Goal: Find contact information: Find contact information

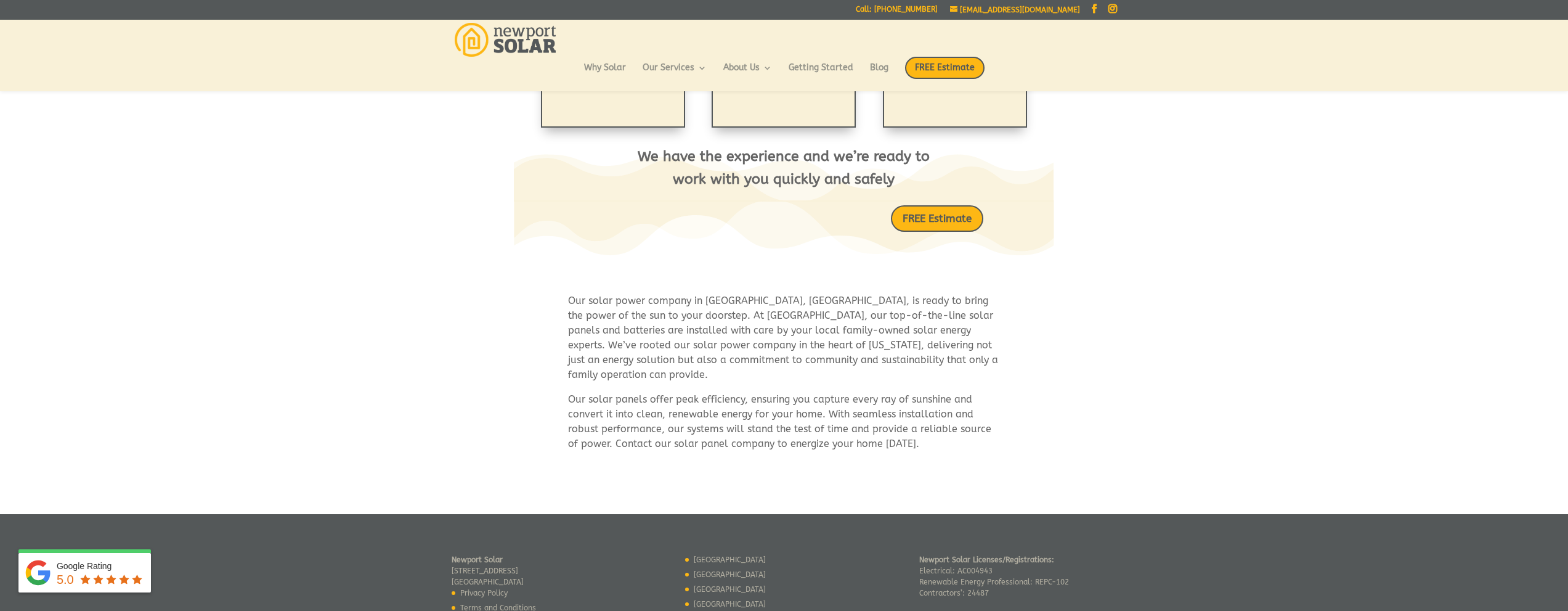
scroll to position [543, 0]
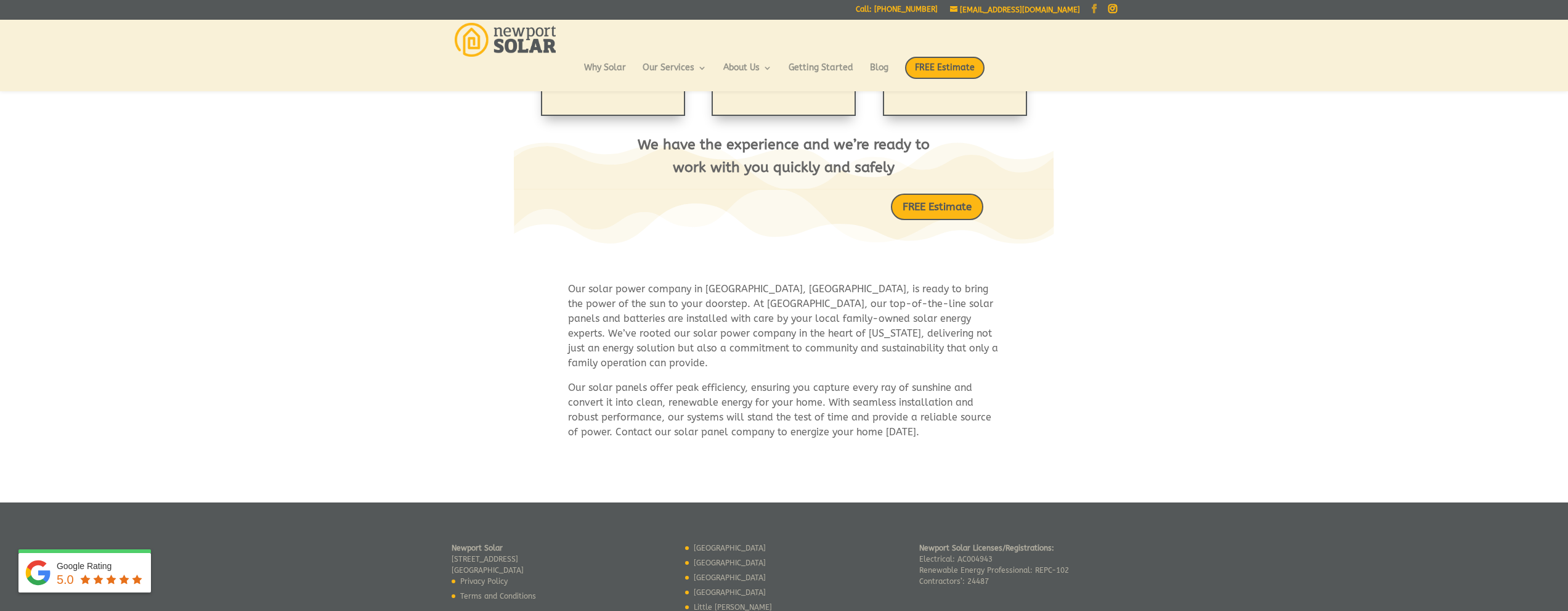
click at [1095, 5] on link "Facebook" at bounding box center [1094, 9] width 9 height 10
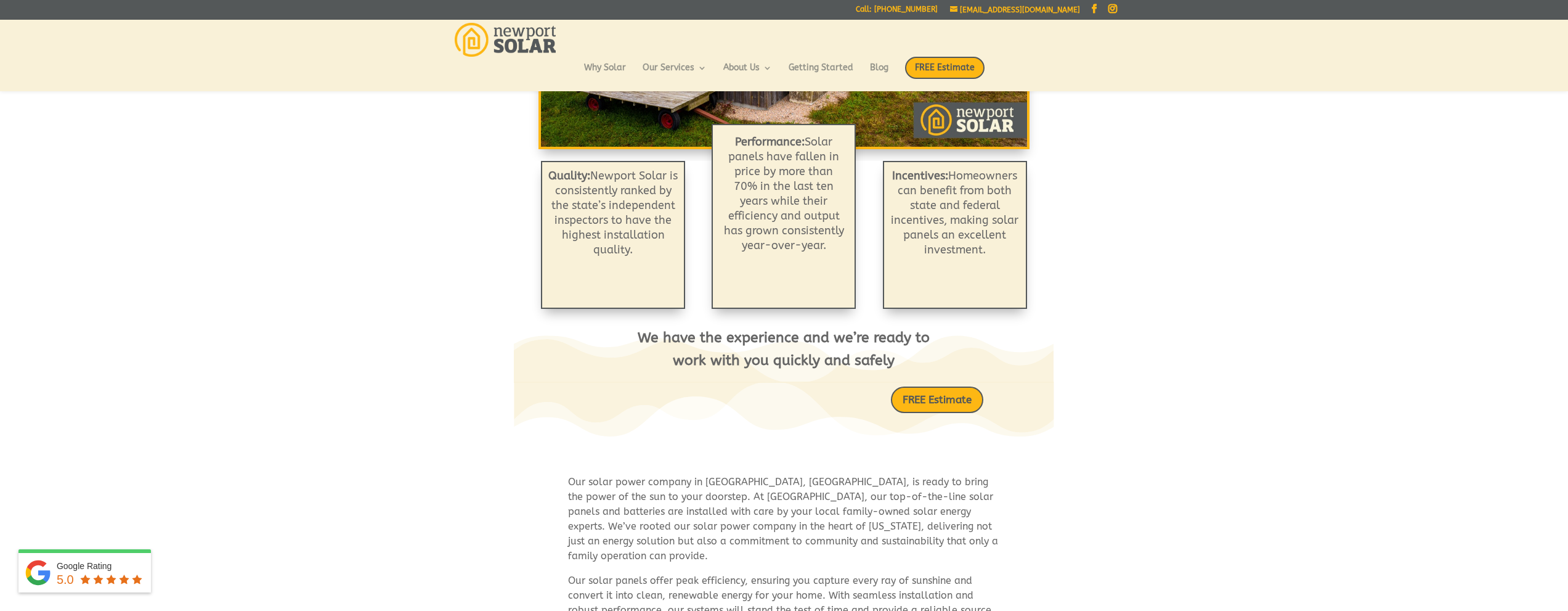
scroll to position [345, 0]
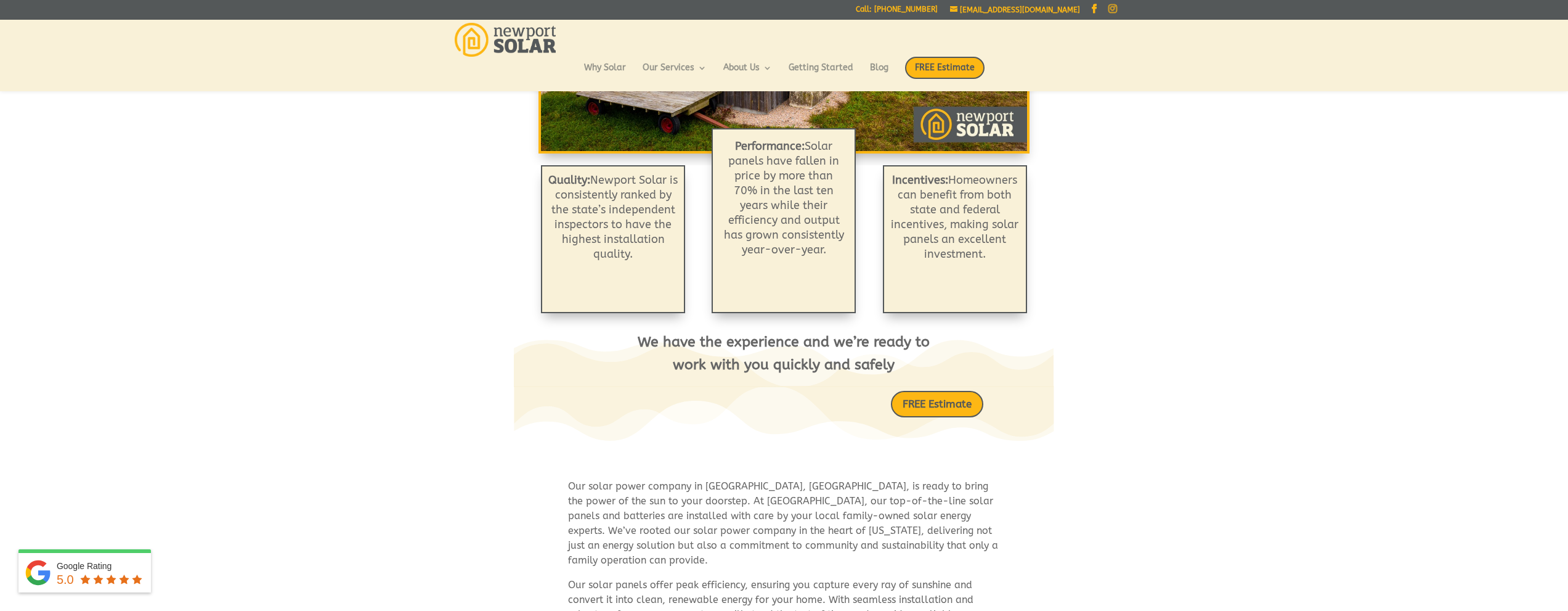
click at [1108, 11] on link "Instagram" at bounding box center [1112, 9] width 9 height 10
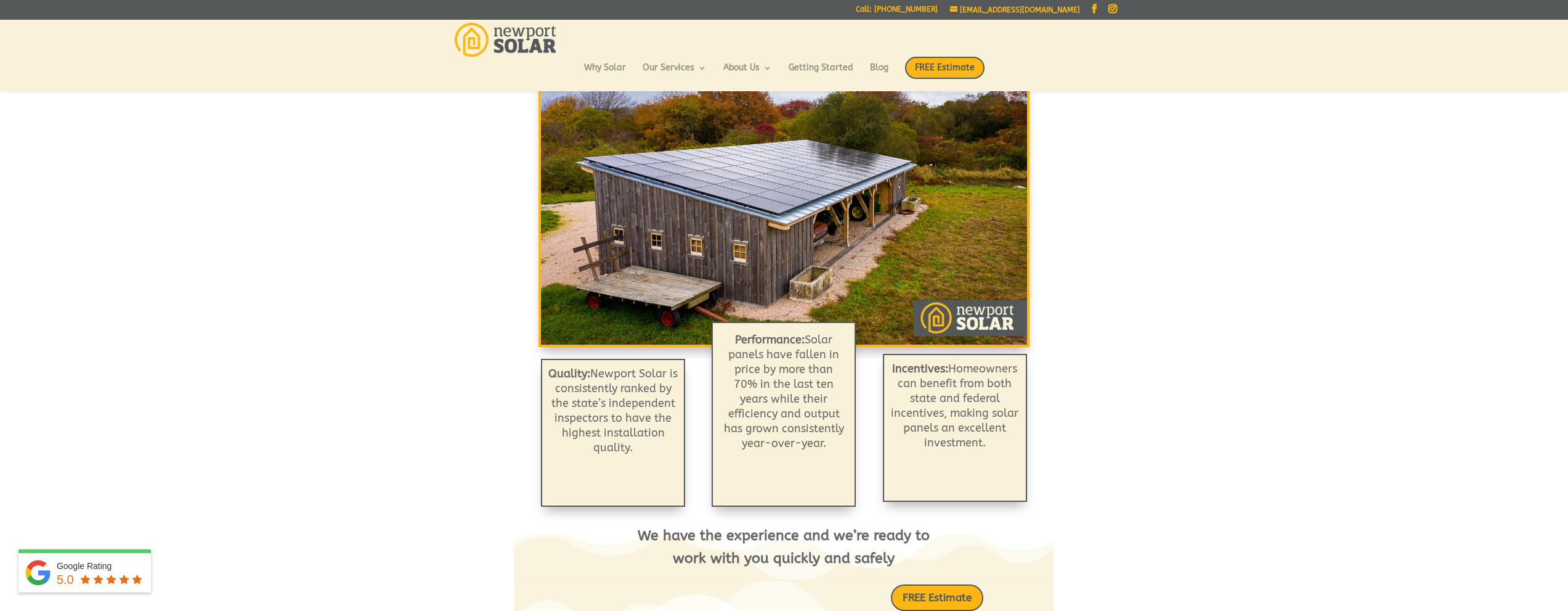
scroll to position [148, 0]
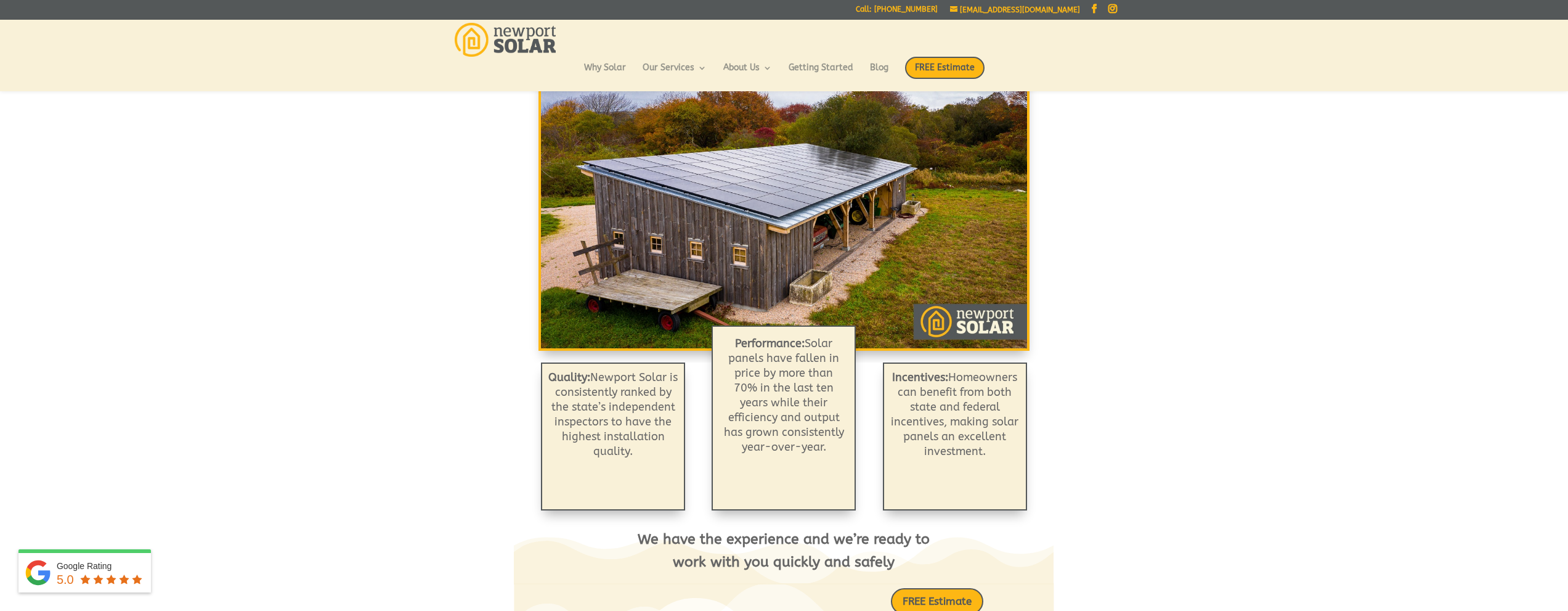
drag, startPoint x: 884, startPoint y: 7, endPoint x: 926, endPoint y: 0, distance: 42.6
click at [926, 0] on div "info@newportsolarri.com Facebook Instagram Facebook Instagram Call: 401-352-6155" at bounding box center [784, 9] width 665 height 20
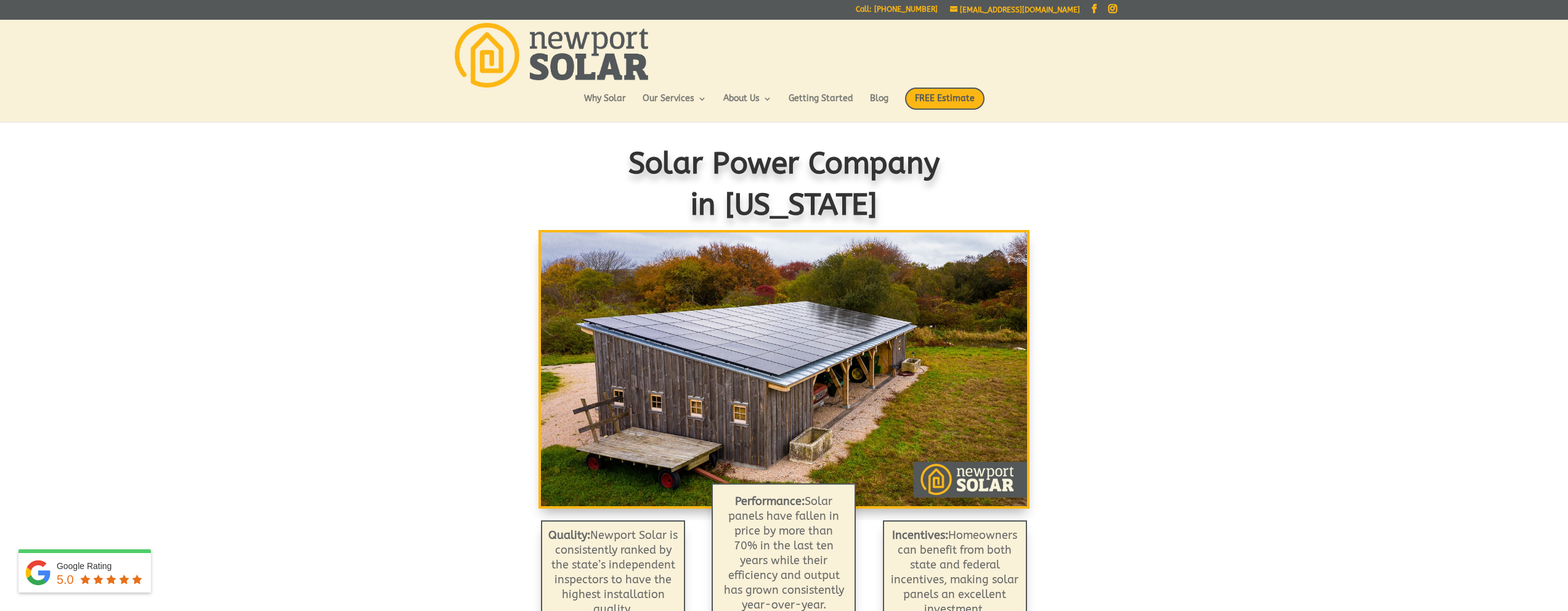
scroll to position [0, 0]
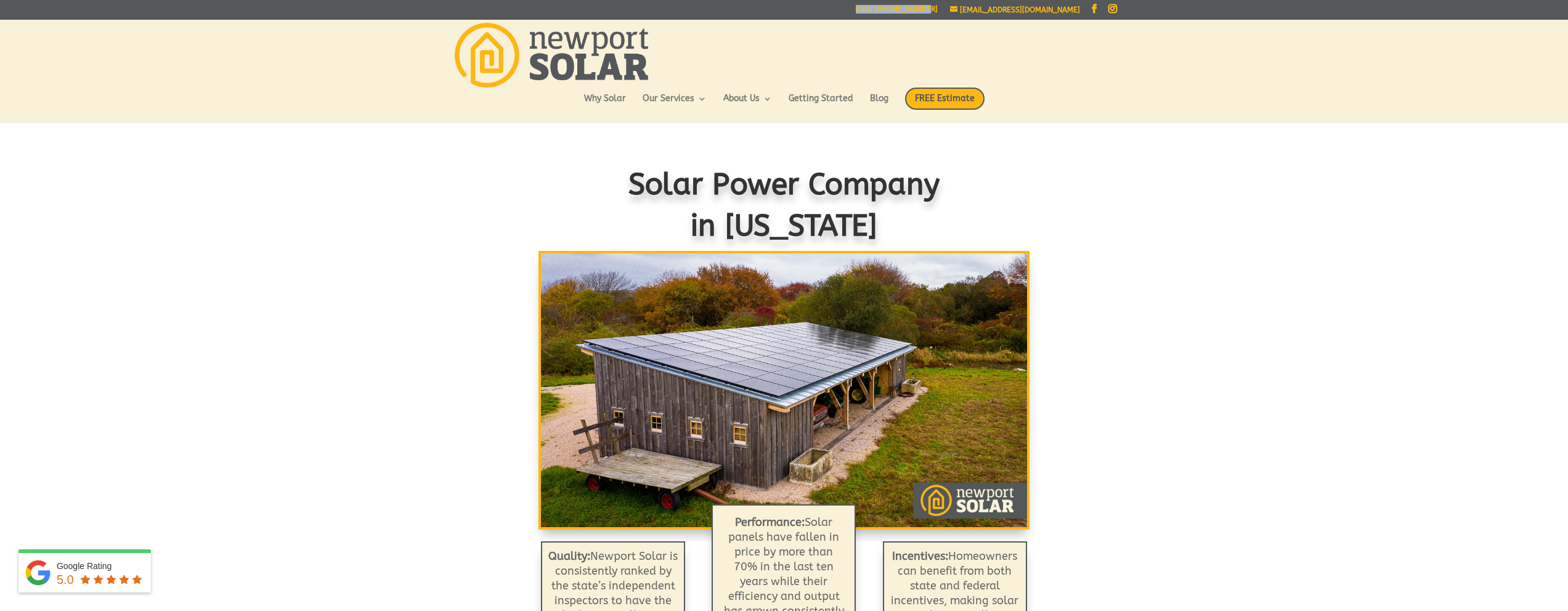
drag, startPoint x: 881, startPoint y: 9, endPoint x: 970, endPoint y: 10, distance: 89.0
click at [970, 10] on div "info@newportsolarri.com Facebook Instagram Facebook Instagram Call: 401-352-6155" at bounding box center [784, 9] width 665 height 20
copy link "Call: [PHONE_NUMBER]"
drag, startPoint x: 1084, startPoint y: 7, endPoint x: 1012, endPoint y: 16, distance: 72.6
click at [1012, 16] on div "info@newportsolarri.com Facebook Instagram" at bounding box center [1033, 12] width 167 height 14
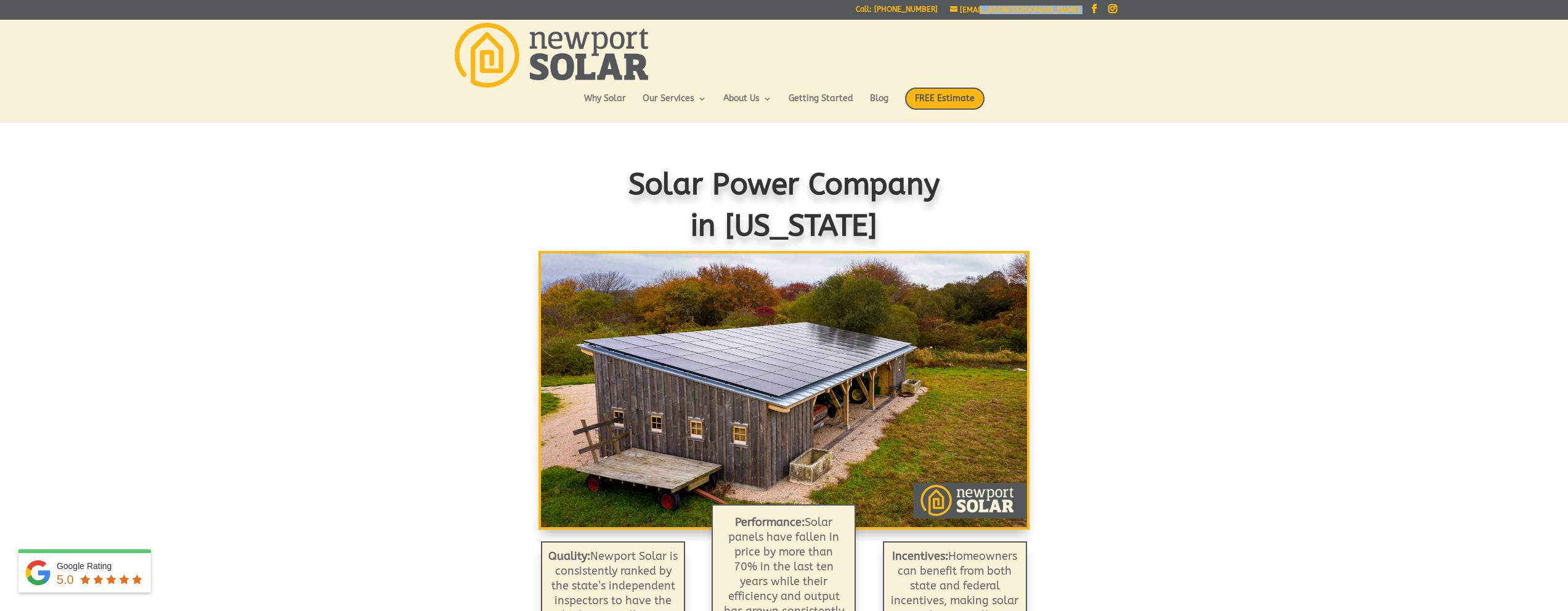
copy div "newportsolarri.com"
